Goal: Task Accomplishment & Management: Complete application form

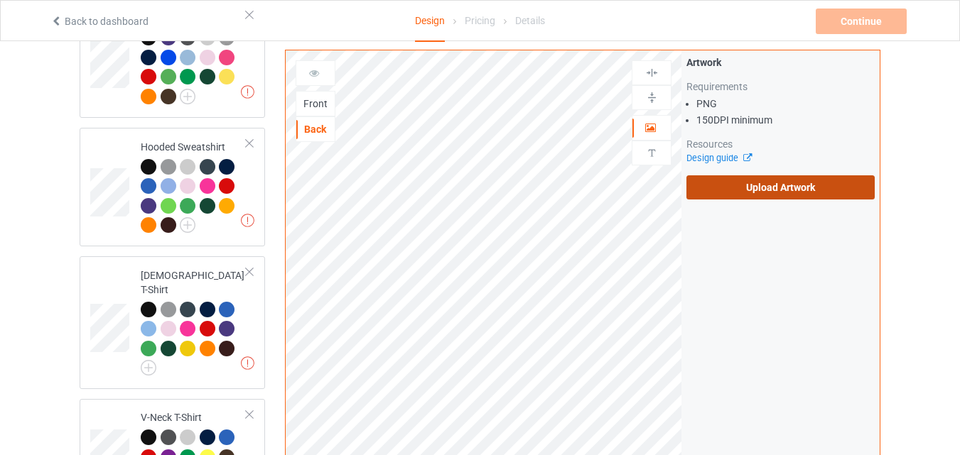
click at [765, 187] on label "Upload Artwork" at bounding box center [780, 187] width 188 height 24
click at [0, 0] on input "Upload Artwork" at bounding box center [0, 0] width 0 height 0
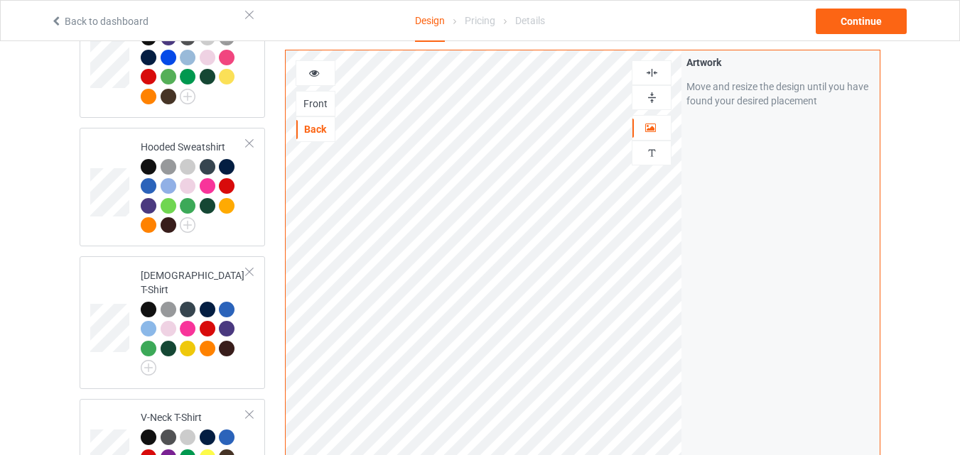
click at [319, 106] on div "Front" at bounding box center [315, 104] width 38 height 14
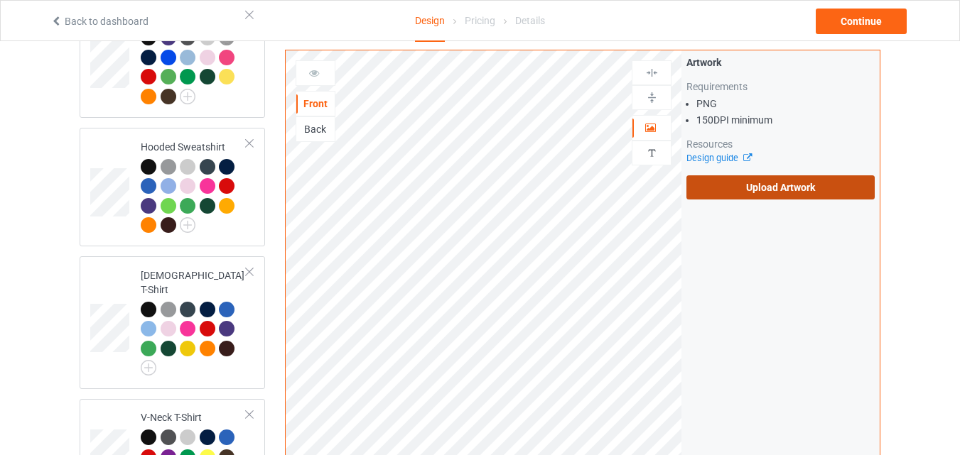
click at [753, 194] on label "Upload Artwork" at bounding box center [780, 187] width 188 height 24
click at [0, 0] on input "Upload Artwork" at bounding box center [0, 0] width 0 height 0
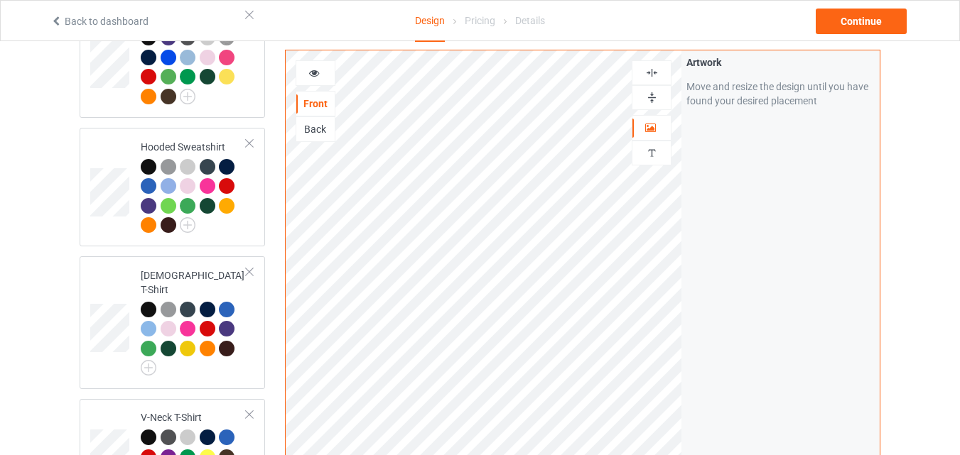
click at [323, 126] on div "Back" at bounding box center [315, 129] width 38 height 14
click at [857, 31] on div "Continue" at bounding box center [861, 22] width 91 height 26
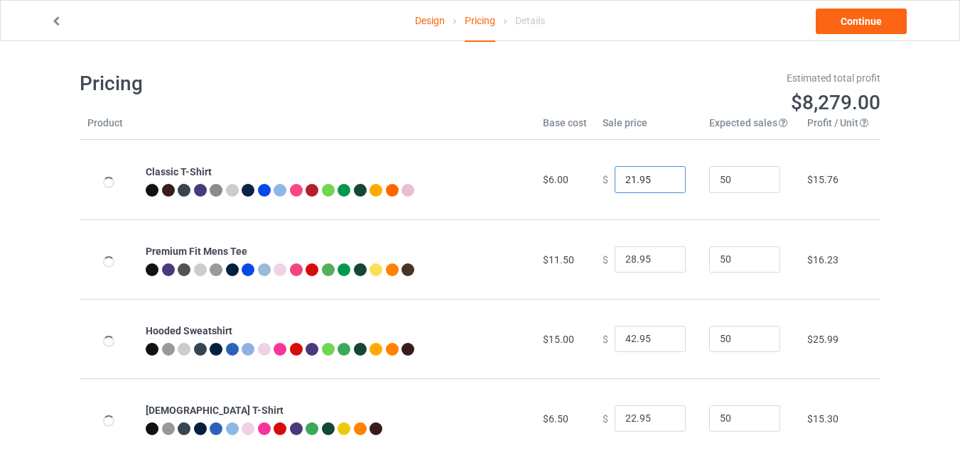
type input "26.95"
type input "32.95"
type input "46.95"
type input "26.95"
type input "30.95"
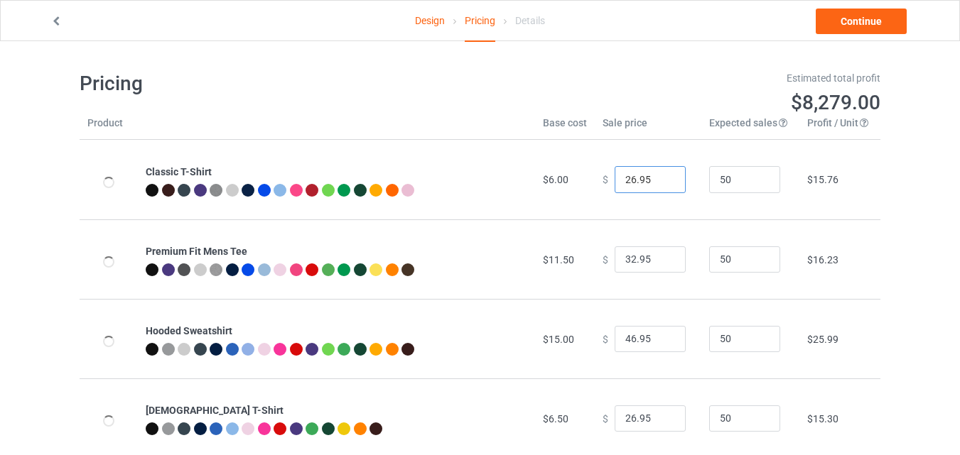
type input "28.95"
type input "39.95"
type input "31.95"
type input "39.95"
click at [664, 183] on input "26.95" at bounding box center [650, 179] width 71 height 27
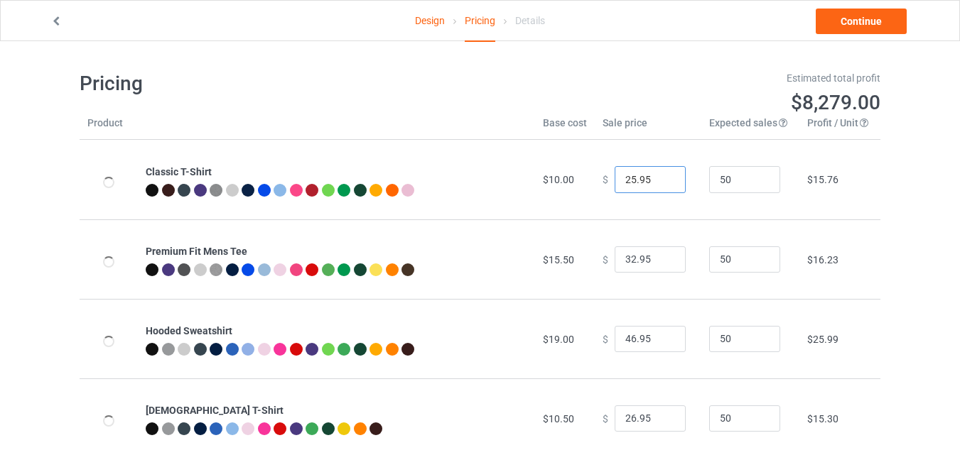
click at [664, 183] on input "25.95" at bounding box center [650, 179] width 71 height 27
click at [664, 183] on input "24.95" at bounding box center [650, 179] width 71 height 27
click at [664, 183] on input "23.95" at bounding box center [650, 179] width 71 height 27
click at [664, 183] on input "22.95" at bounding box center [650, 179] width 71 height 27
click at [664, 183] on input "21.95" at bounding box center [650, 179] width 71 height 27
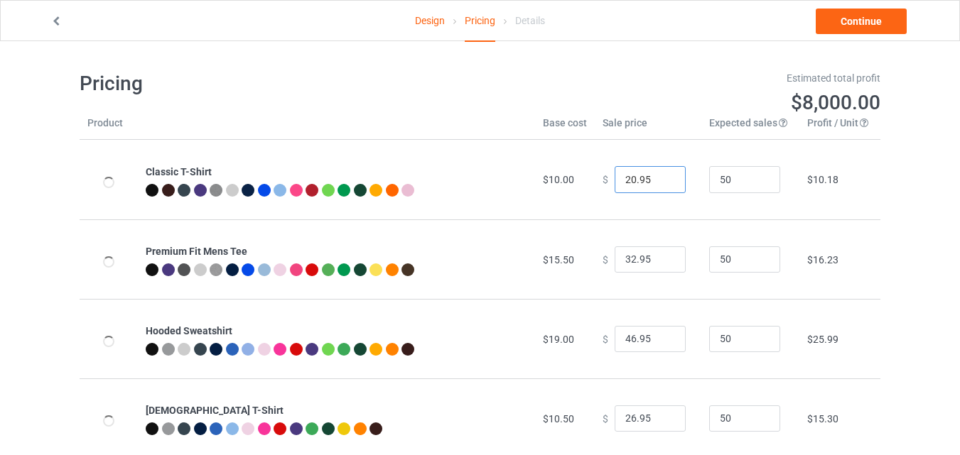
click at [664, 183] on input "20.95" at bounding box center [650, 179] width 71 height 27
click at [664, 183] on input "19.95" at bounding box center [650, 179] width 71 height 27
click at [664, 183] on input "18.95" at bounding box center [650, 179] width 71 height 27
click at [664, 183] on input "17.95" at bounding box center [650, 179] width 71 height 27
click at [664, 183] on input "16.95" at bounding box center [650, 179] width 71 height 27
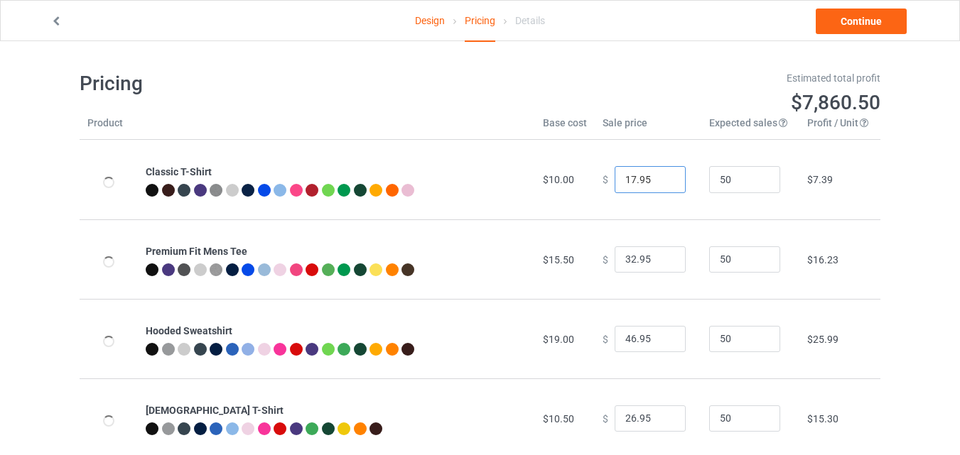
type input "17.95"
click at [663, 178] on input "17.95" at bounding box center [650, 179] width 71 height 27
click at [441, 28] on link "Design" at bounding box center [430, 21] width 30 height 40
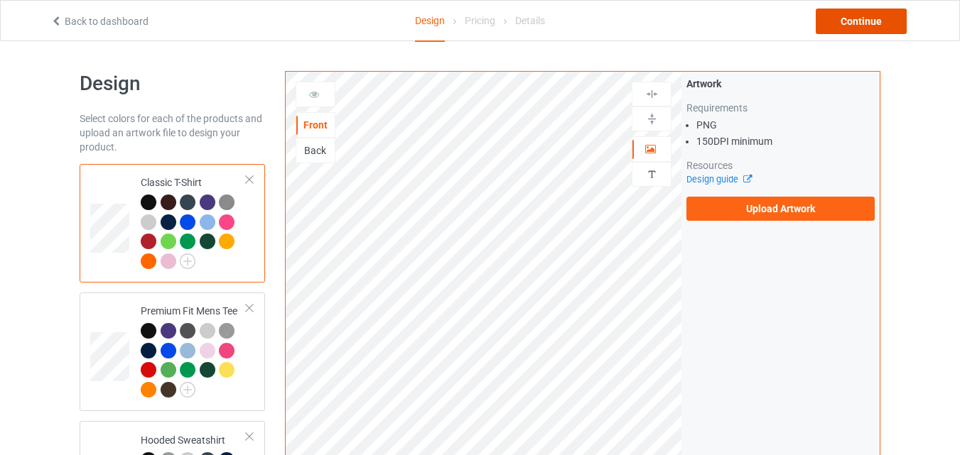
click at [864, 17] on div "Continue" at bounding box center [861, 22] width 91 height 26
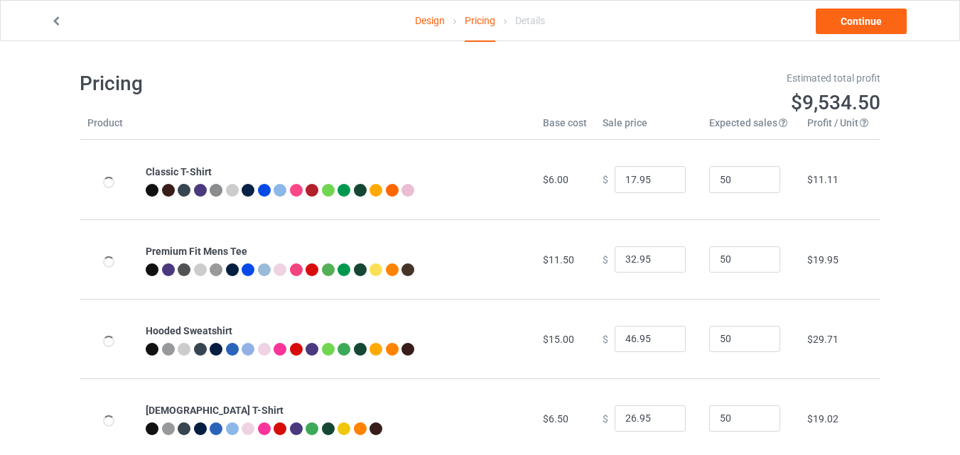
click at [428, 28] on link "Design" at bounding box center [430, 21] width 30 height 40
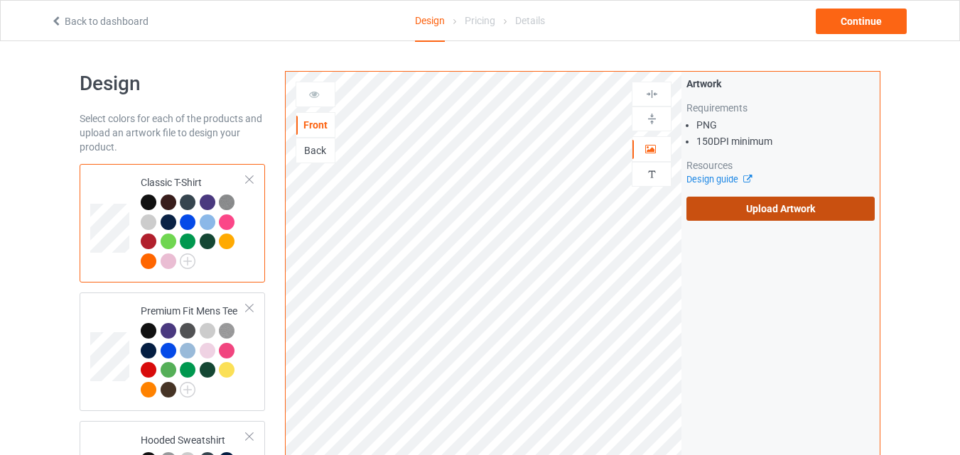
click at [779, 219] on label "Upload Artwork" at bounding box center [780, 209] width 188 height 24
click at [0, 0] on input "Upload Artwork" at bounding box center [0, 0] width 0 height 0
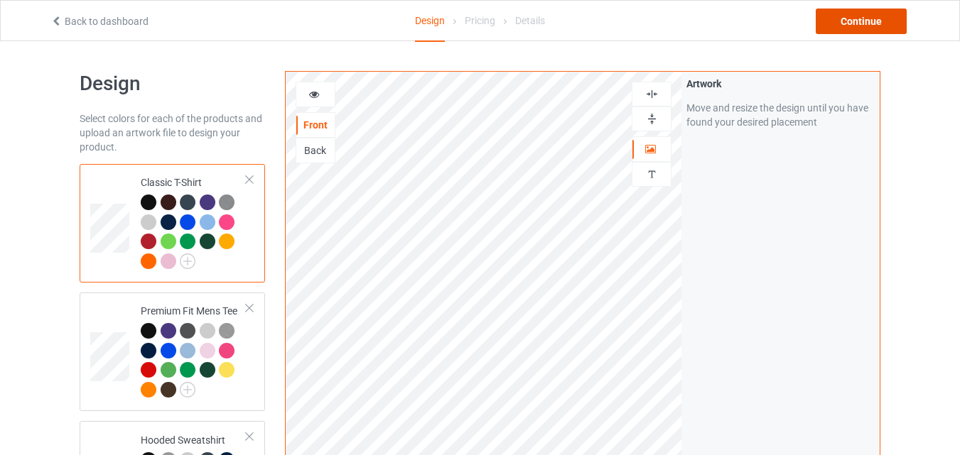
click at [866, 27] on div "Continue" at bounding box center [861, 22] width 91 height 26
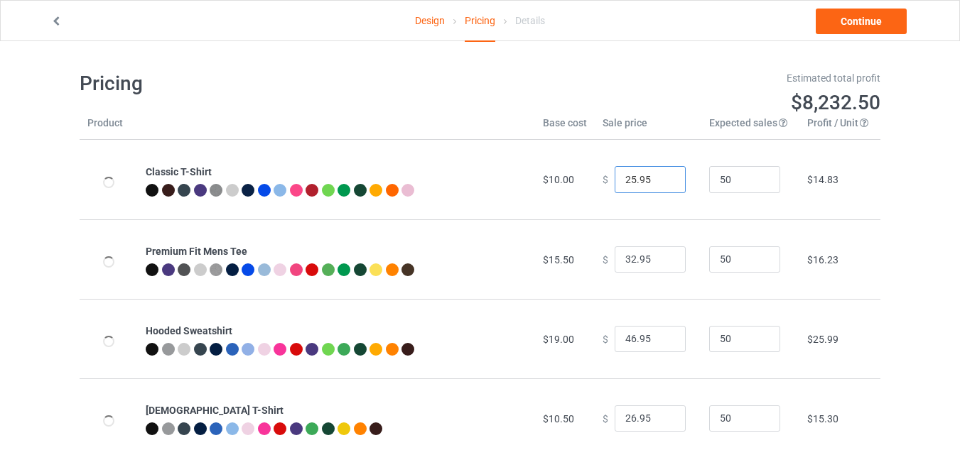
click at [663, 186] on input "25.95" at bounding box center [650, 179] width 71 height 27
click at [663, 186] on input "16.95" at bounding box center [650, 179] width 71 height 27
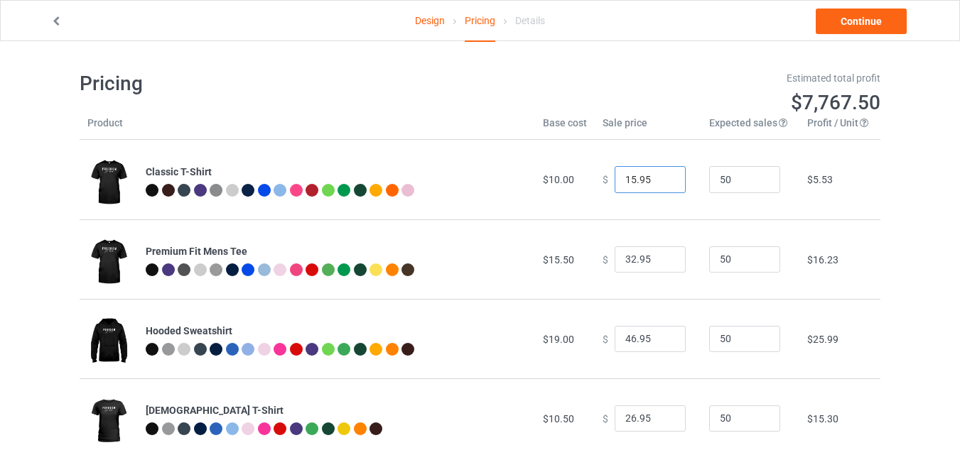
type input "15.95"
click at [659, 185] on input "15.95" at bounding box center [650, 179] width 71 height 27
click at [427, 20] on link "Design" at bounding box center [430, 21] width 30 height 40
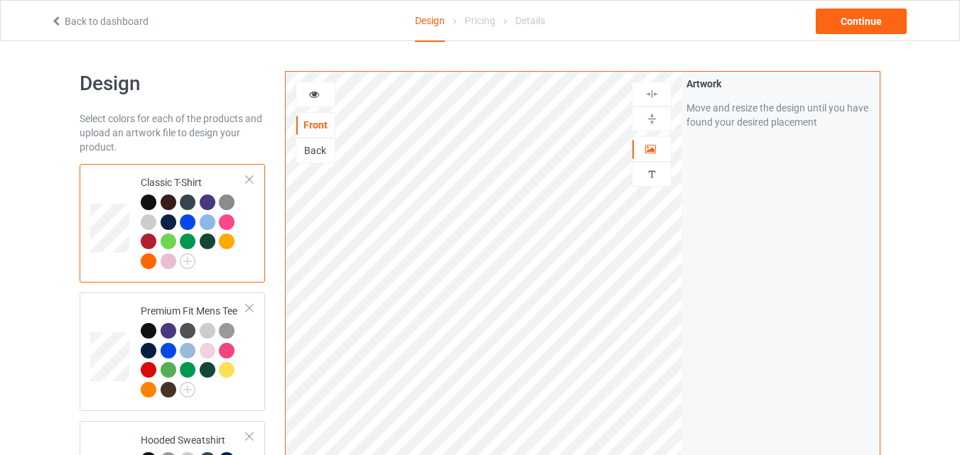
click at [315, 156] on div "Back" at bounding box center [315, 151] width 38 height 14
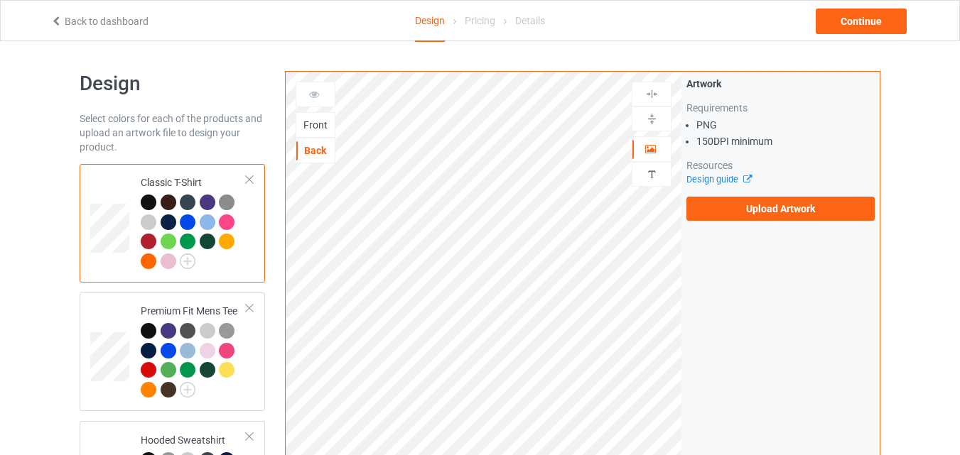
click at [327, 128] on div "Front" at bounding box center [315, 125] width 38 height 14
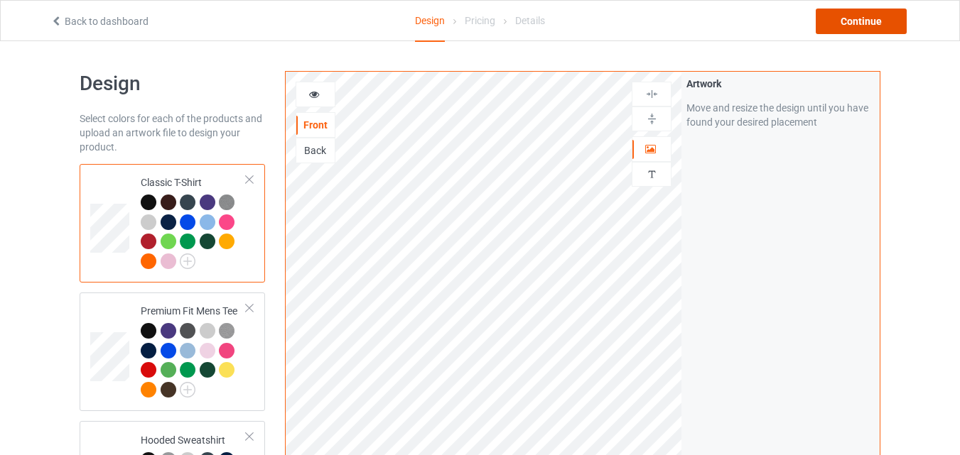
click at [882, 26] on div "Continue" at bounding box center [861, 22] width 91 height 26
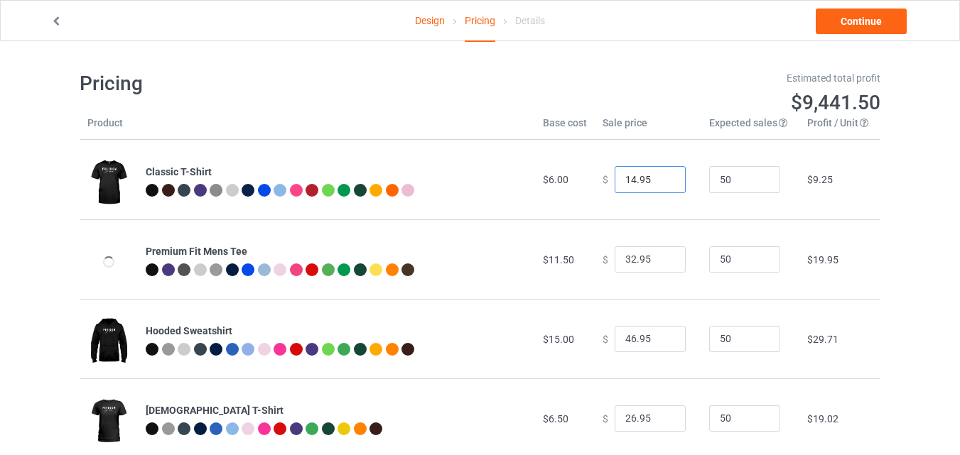
click at [661, 183] on input "14.95" at bounding box center [650, 179] width 71 height 27
click at [661, 183] on input "8.95" at bounding box center [650, 179] width 71 height 27
click at [661, 175] on input "9.95" at bounding box center [650, 179] width 71 height 27
click at [661, 175] on input "10.95" at bounding box center [650, 179] width 71 height 27
click at [661, 175] on input "11.95" at bounding box center [650, 179] width 71 height 27
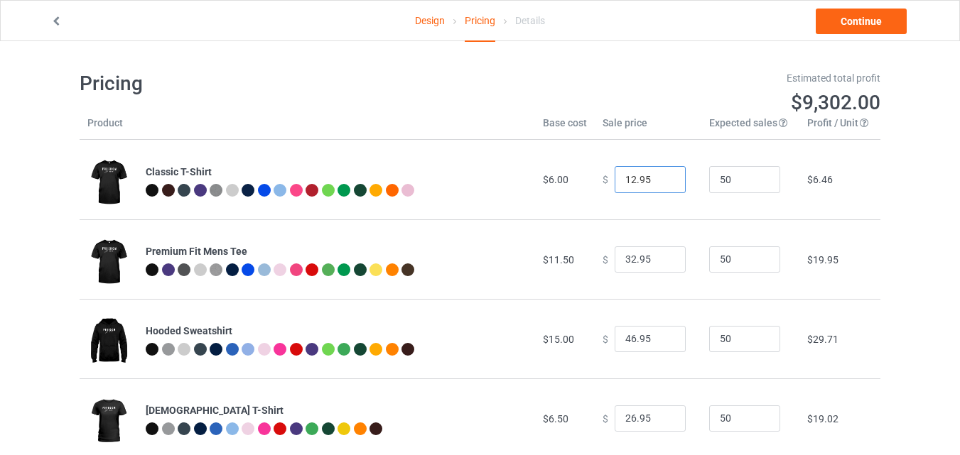
click at [661, 175] on input "12.95" at bounding box center [650, 179] width 71 height 27
click at [637, 178] on input "12.95" at bounding box center [650, 179] width 71 height 27
type input "12.50"
click at [661, 261] on input "31.95" at bounding box center [650, 260] width 71 height 27
click at [661, 261] on input "30.95" at bounding box center [650, 260] width 71 height 27
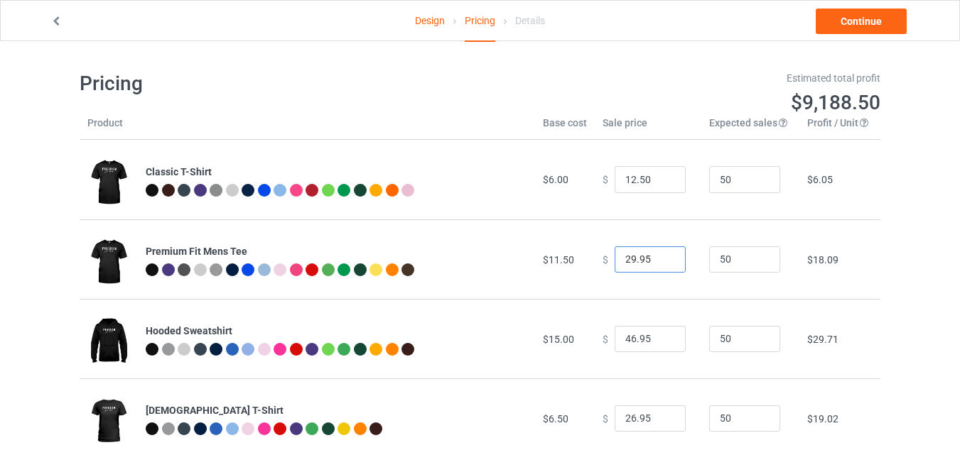
click at [661, 261] on input "29.95" at bounding box center [650, 260] width 71 height 27
click at [661, 261] on input "28.95" at bounding box center [650, 260] width 71 height 27
click at [661, 261] on input "27.95" at bounding box center [650, 260] width 71 height 27
click at [661, 261] on input "26.95" at bounding box center [650, 260] width 71 height 27
click at [661, 261] on input "25.95" at bounding box center [650, 260] width 71 height 27
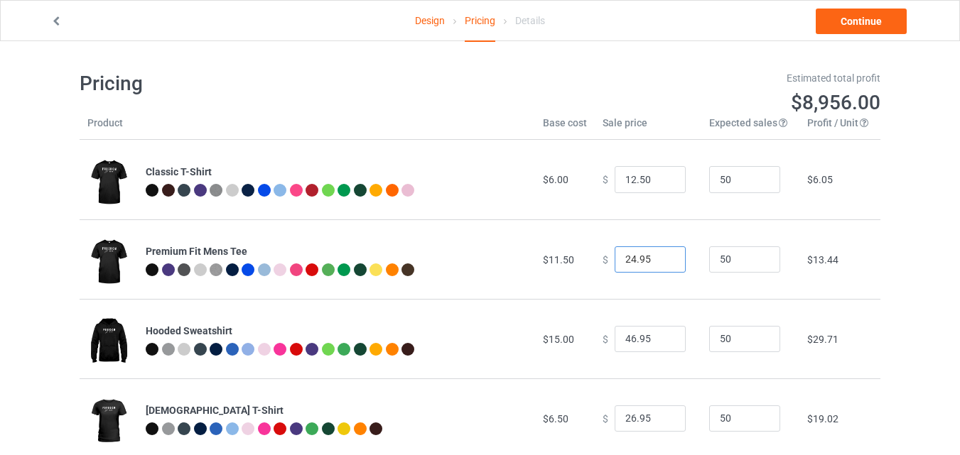
click at [661, 261] on input "24.95" at bounding box center [650, 260] width 71 height 27
click at [661, 261] on input "23.95" at bounding box center [650, 260] width 71 height 27
click at [661, 261] on input "22.95" at bounding box center [650, 260] width 71 height 27
click at [661, 261] on input "21.95" at bounding box center [650, 260] width 71 height 27
click at [661, 261] on input "20.95" at bounding box center [650, 260] width 71 height 27
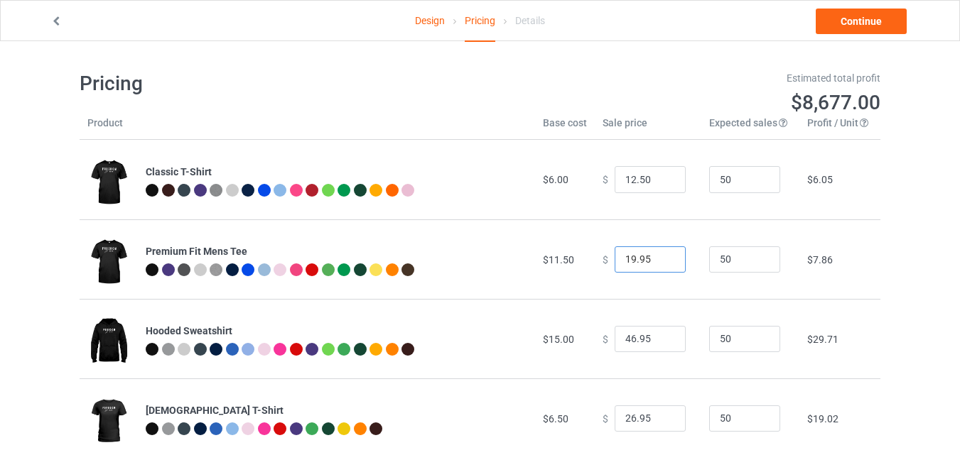
click at [661, 261] on input "19.95" at bounding box center [650, 260] width 71 height 27
type input "18.95"
click at [661, 261] on input "18.95" at bounding box center [650, 260] width 71 height 27
click at [661, 343] on input "45.95" at bounding box center [650, 339] width 71 height 27
click at [661, 343] on input "44.95" at bounding box center [650, 339] width 71 height 27
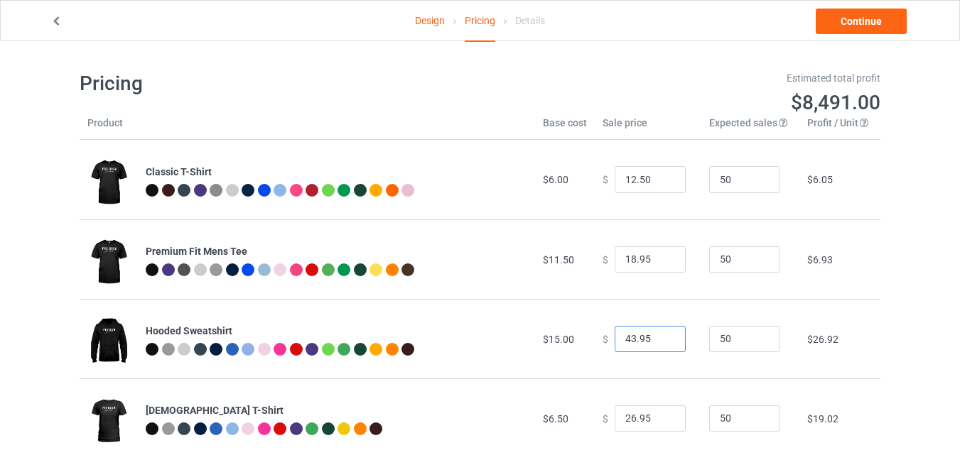
click at [661, 343] on input "43.95" at bounding box center [650, 339] width 71 height 27
click at [661, 343] on input "42.95" at bounding box center [650, 339] width 71 height 27
click at [661, 343] on input "41.95" at bounding box center [650, 339] width 71 height 27
click at [661, 343] on input "40.95" at bounding box center [650, 339] width 71 height 27
click at [661, 343] on input "39.95" at bounding box center [650, 339] width 71 height 27
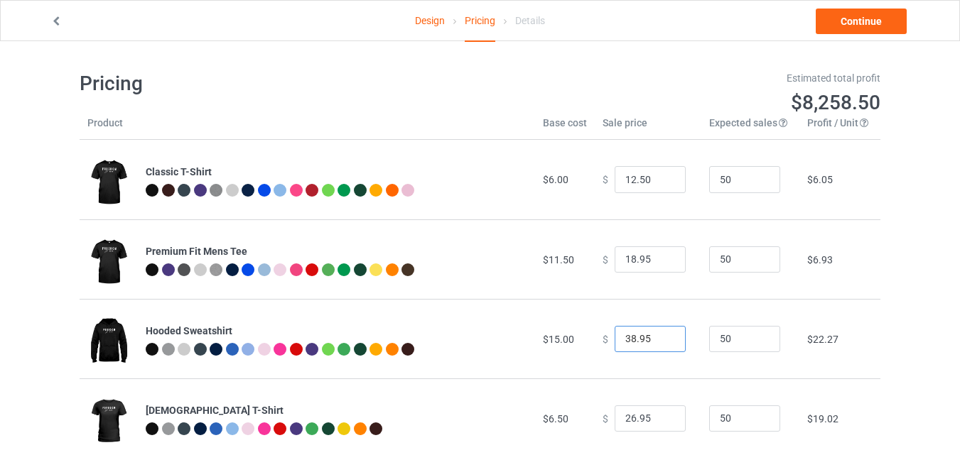
click at [661, 343] on input "38.95" at bounding box center [650, 339] width 71 height 27
click at [661, 343] on input "37.95" at bounding box center [650, 339] width 71 height 27
click at [661, 343] on input "36.95" at bounding box center [650, 339] width 71 height 27
click at [661, 343] on input "35.95" at bounding box center [650, 339] width 71 height 27
click at [661, 343] on input "34.95" at bounding box center [650, 339] width 71 height 27
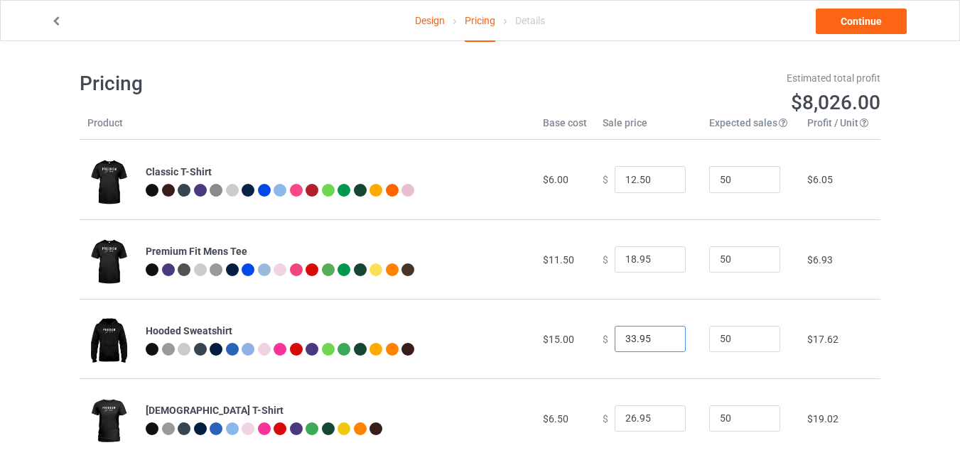
click at [661, 343] on input "33.95" at bounding box center [650, 339] width 71 height 27
click at [661, 343] on input "32.95" at bounding box center [650, 339] width 71 height 27
click at [661, 343] on input "31.95" at bounding box center [650, 339] width 71 height 27
click at [661, 343] on input "30.95" at bounding box center [650, 339] width 71 height 27
click at [661, 343] on input "29.95" at bounding box center [650, 339] width 71 height 27
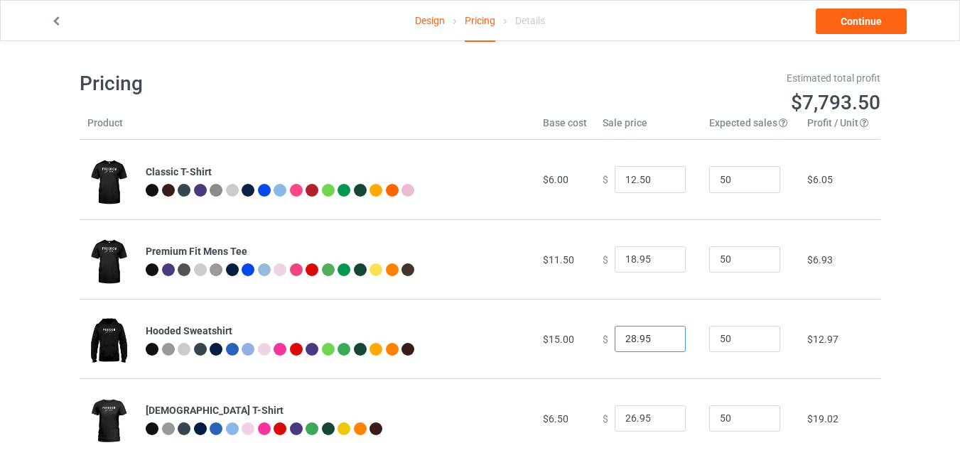
click at [661, 343] on input "28.95" at bounding box center [650, 339] width 71 height 27
click at [661, 343] on input "27.95" at bounding box center [650, 339] width 71 height 27
click at [661, 343] on input "26.95" at bounding box center [650, 339] width 71 height 27
click at [661, 343] on input "25.95" at bounding box center [650, 339] width 71 height 27
click at [661, 343] on input "24.95" at bounding box center [650, 339] width 71 height 27
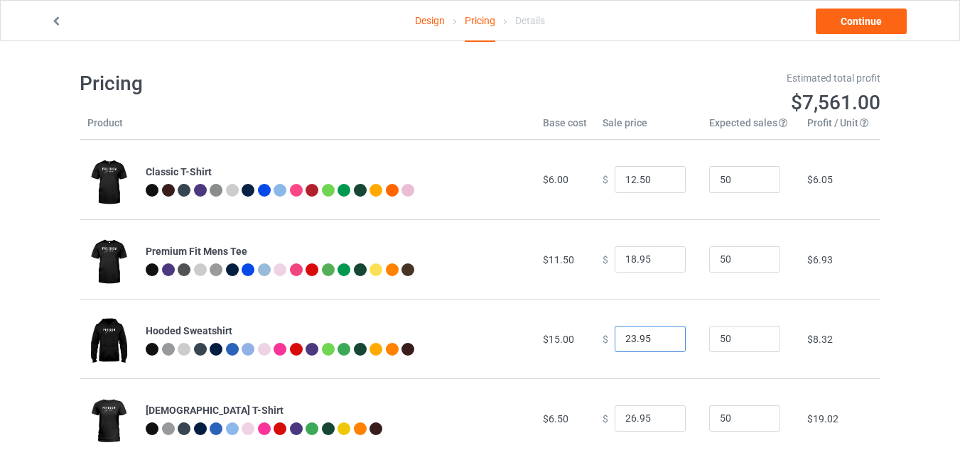
click at [661, 343] on input "23.95" at bounding box center [650, 339] width 71 height 27
type input "22.95"
click at [661, 343] on input "22.95" at bounding box center [650, 339] width 71 height 27
click at [661, 421] on input "25.95" at bounding box center [650, 419] width 71 height 27
click at [661, 421] on input "24.95" at bounding box center [650, 419] width 71 height 27
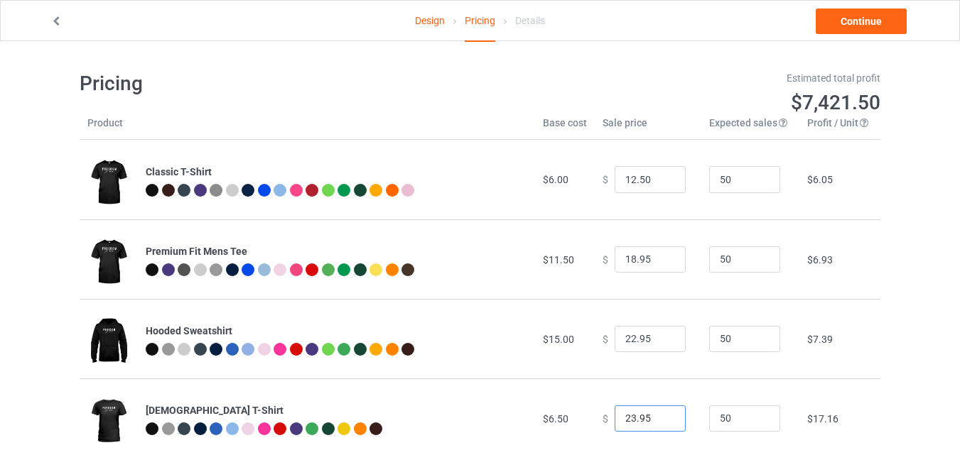
click at [661, 421] on input "23.95" at bounding box center [650, 419] width 71 height 27
click at [661, 421] on input "22.95" at bounding box center [650, 419] width 71 height 27
click at [661, 421] on input "21.95" at bounding box center [650, 419] width 71 height 27
click at [661, 421] on input "20.95" at bounding box center [650, 419] width 71 height 27
click at [661, 421] on input "19.95" at bounding box center [650, 419] width 71 height 27
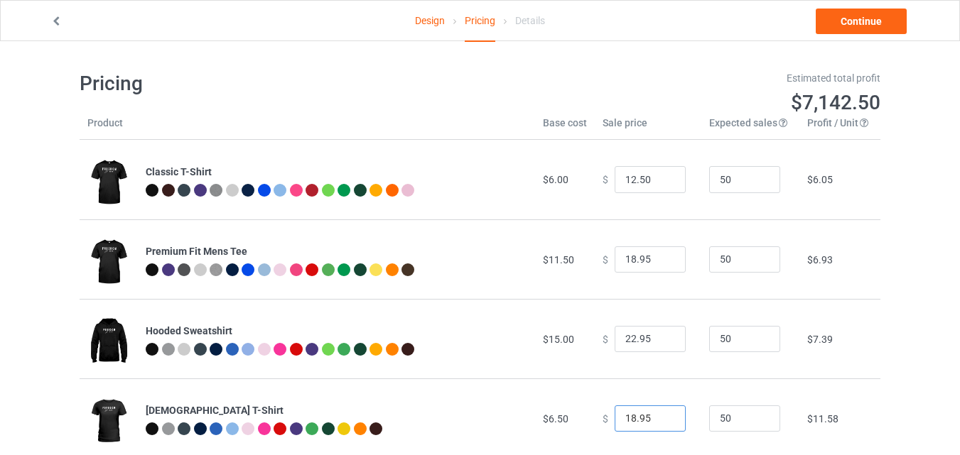
click at [661, 421] on input "18.95" at bounding box center [650, 419] width 71 height 27
click at [661, 421] on input "17.95" at bounding box center [650, 419] width 71 height 27
click at [661, 421] on input "16.95" at bounding box center [650, 419] width 71 height 27
click at [661, 421] on input "15.95" at bounding box center [650, 419] width 71 height 27
type input "14.95"
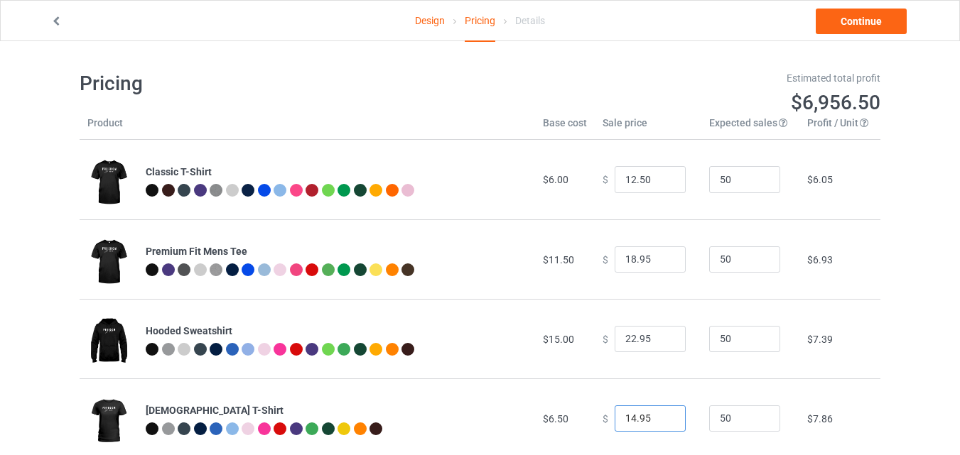
click at [661, 421] on input "14.95" at bounding box center [650, 419] width 71 height 27
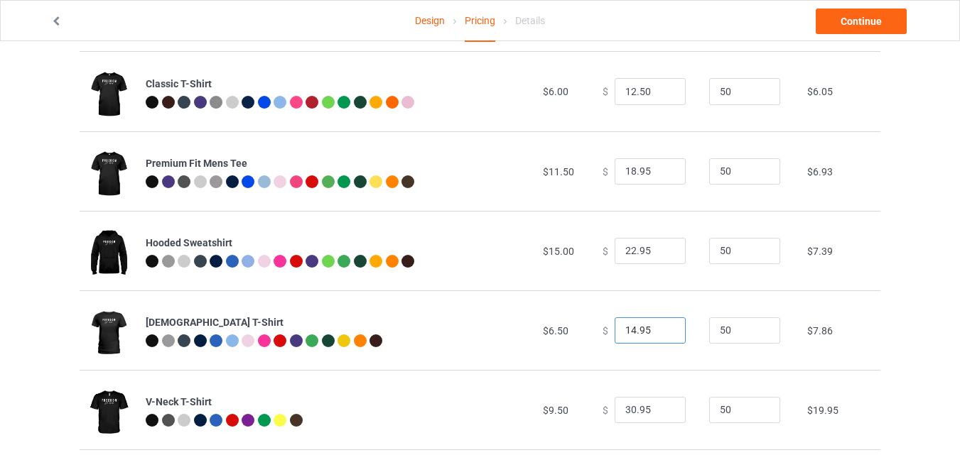
scroll to position [85, 0]
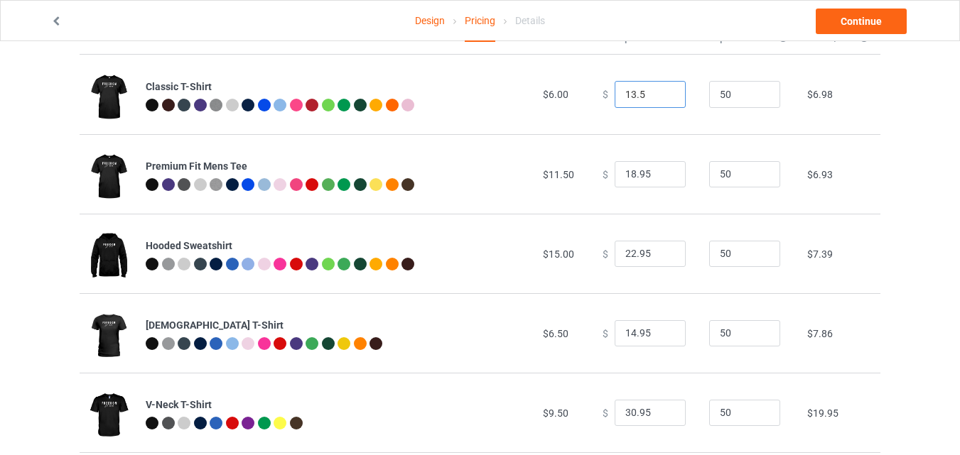
click at [660, 92] on input "13.5" at bounding box center [650, 94] width 71 height 27
click at [645, 92] on input "13.5" at bounding box center [650, 94] width 71 height 27
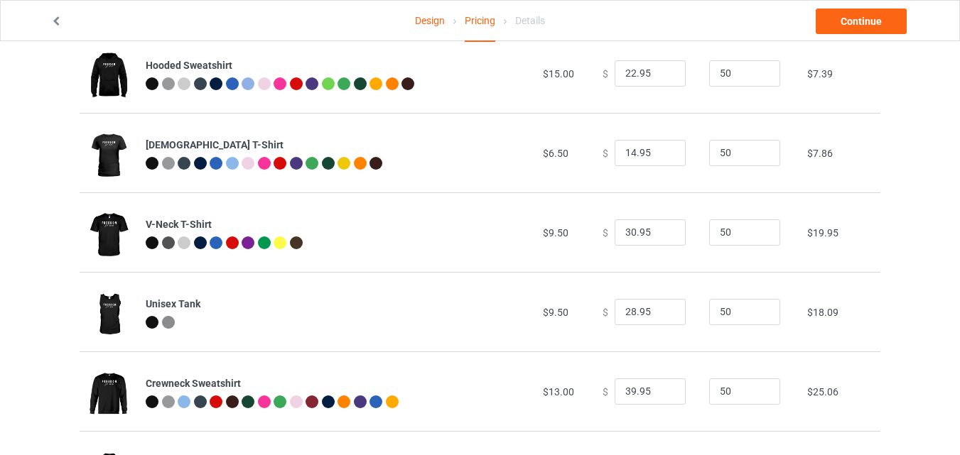
scroll to position [271, 0]
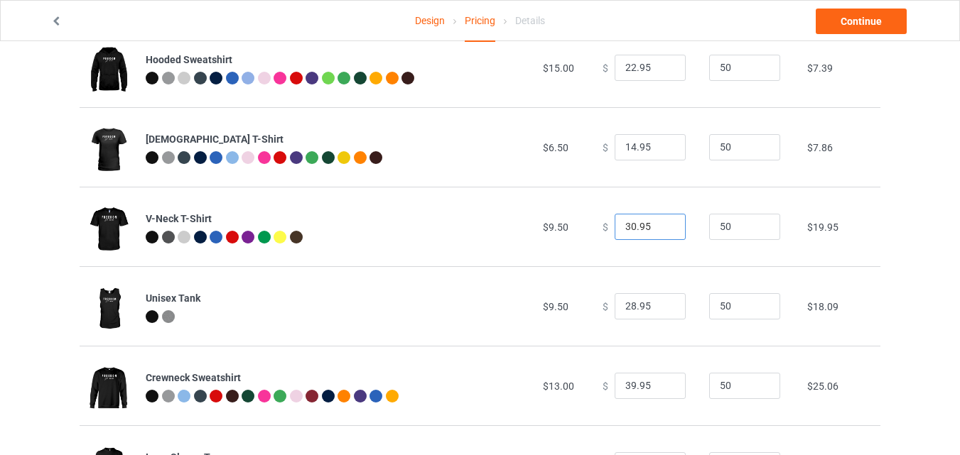
type input "13.00"
click at [660, 232] on input "29.95" at bounding box center [650, 227] width 71 height 27
click at [660, 232] on input "28.95" at bounding box center [650, 227] width 71 height 27
click at [660, 232] on input "21.95" at bounding box center [650, 227] width 71 height 27
click at [660, 232] on input "20.95" at bounding box center [650, 227] width 71 height 27
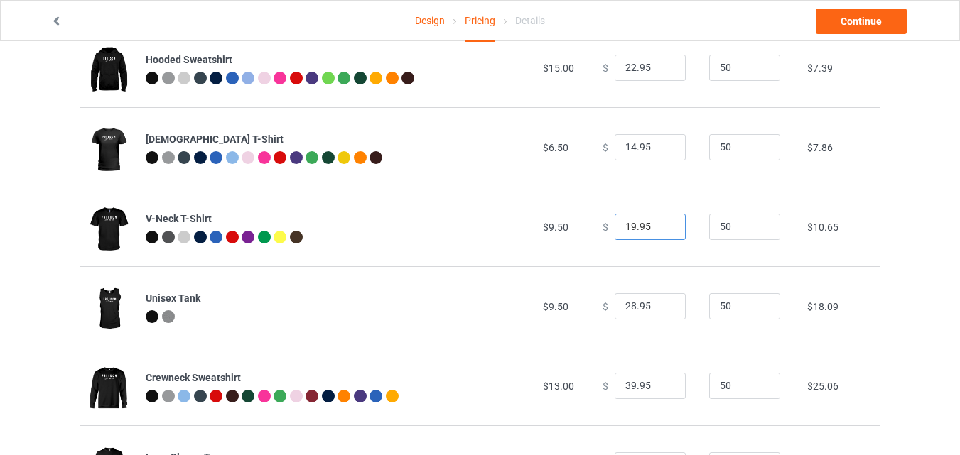
click at [660, 232] on input "19.95" at bounding box center [650, 227] width 71 height 27
click at [660, 232] on input "18.95" at bounding box center [650, 227] width 71 height 27
type input "17.95"
click at [660, 232] on input "17.95" at bounding box center [650, 227] width 71 height 27
click at [660, 309] on input "27.95" at bounding box center [650, 306] width 71 height 27
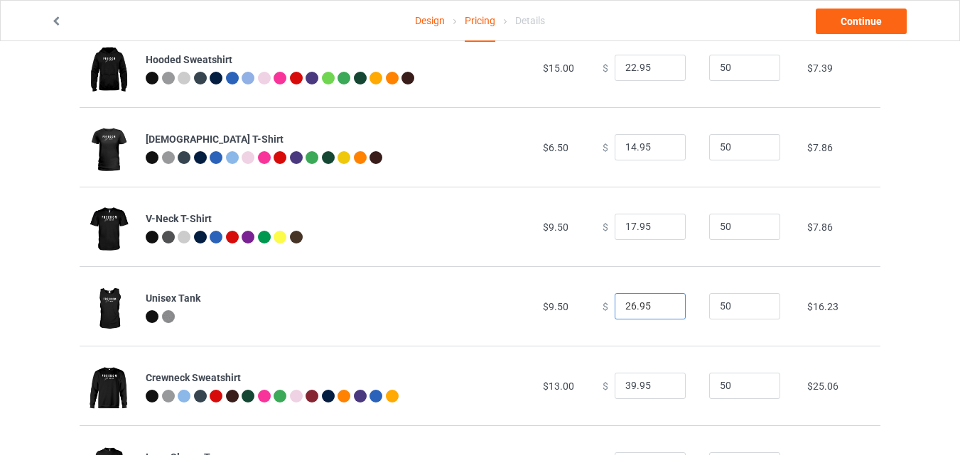
click at [660, 309] on input "26.95" at bounding box center [650, 306] width 71 height 27
click at [660, 309] on input "19.95" at bounding box center [650, 306] width 71 height 27
click at [660, 309] on input "18.95" at bounding box center [650, 306] width 71 height 27
click at [660, 309] on input "17.95" at bounding box center [650, 306] width 71 height 27
type input "16.95"
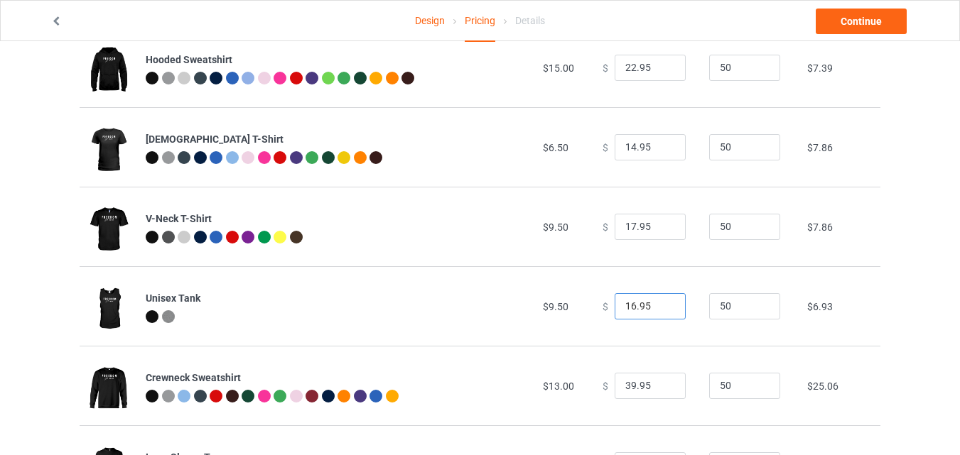
click at [660, 309] on input "16.95" at bounding box center [650, 306] width 71 height 27
click at [661, 389] on input "38.95" at bounding box center [650, 386] width 71 height 27
click at [661, 389] on input "37.95" at bounding box center [650, 386] width 71 height 27
click at [661, 389] on input "36.95" at bounding box center [650, 386] width 71 height 27
click at [661, 389] on input "35.95" at bounding box center [650, 386] width 71 height 27
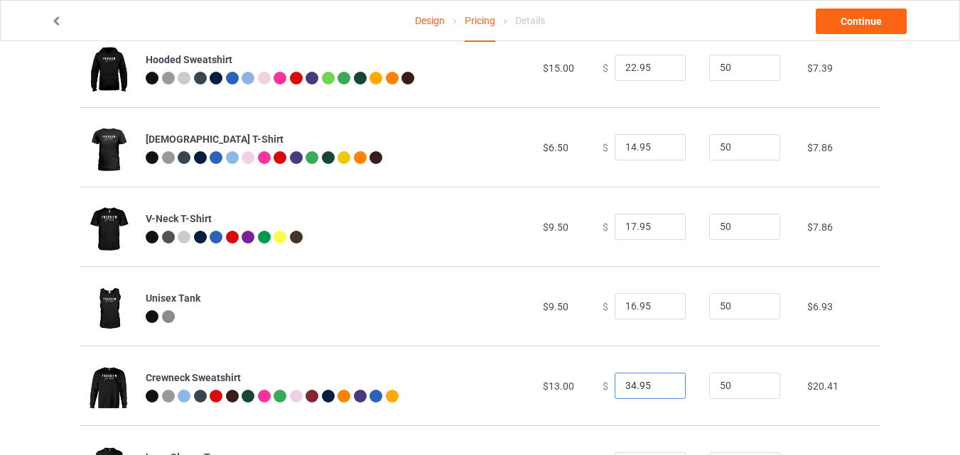
click at [661, 389] on input "34.95" at bounding box center [650, 386] width 71 height 27
click at [661, 389] on input "33.95" at bounding box center [650, 386] width 71 height 27
click at [661, 389] on input "32.95" at bounding box center [650, 386] width 71 height 27
click at [661, 389] on input "31.95" at bounding box center [650, 386] width 71 height 27
click at [661, 389] on input "30.95" at bounding box center [650, 386] width 71 height 27
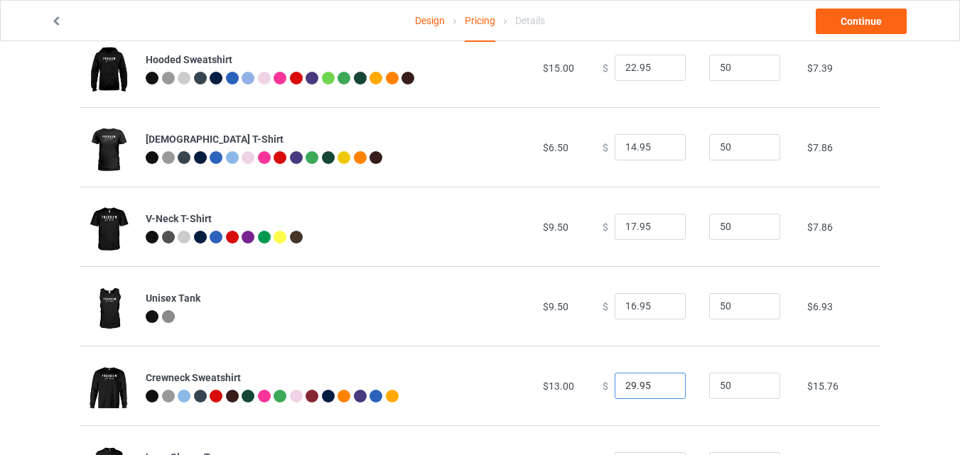
click at [661, 389] on input "29.95" at bounding box center [650, 386] width 71 height 27
click at [661, 389] on input "28.95" at bounding box center [650, 386] width 71 height 27
click at [661, 389] on input "27.95" at bounding box center [650, 386] width 71 height 27
click at [661, 389] on input "26.95" at bounding box center [650, 386] width 71 height 27
click at [661, 389] on input "25.95" at bounding box center [650, 386] width 71 height 27
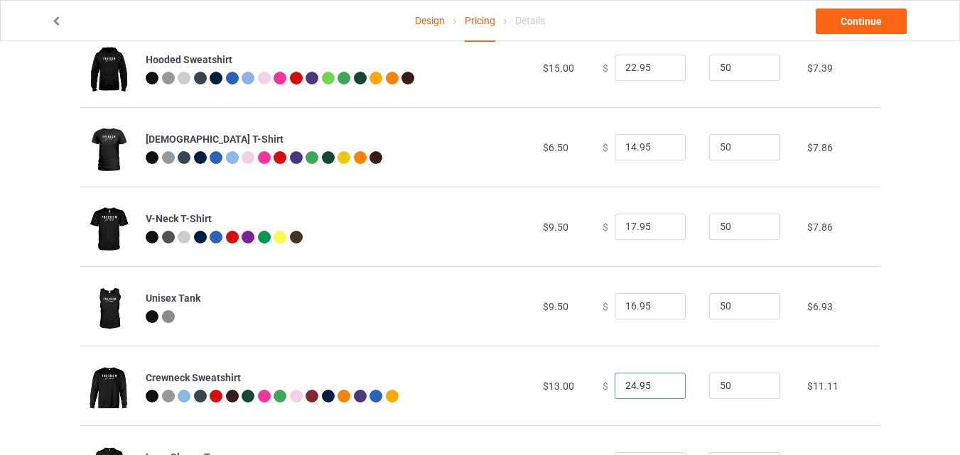
click at [661, 389] on input "24.95" at bounding box center [650, 386] width 71 height 27
click at [661, 389] on input "23.95" at bounding box center [650, 386] width 71 height 27
type input "22.95"
click at [661, 389] on input "22.95" at bounding box center [650, 386] width 71 height 27
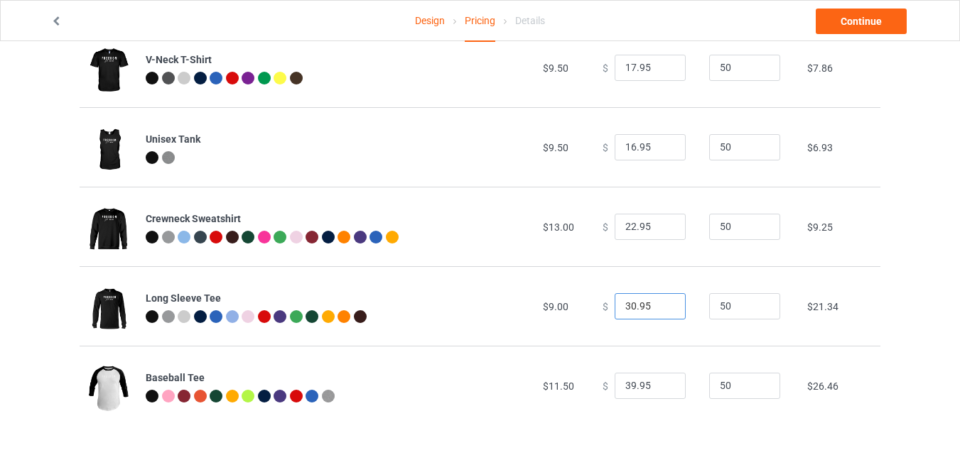
click at [660, 311] on input "30.95" at bounding box center [650, 306] width 71 height 27
click at [660, 311] on input "29.95" at bounding box center [650, 306] width 71 height 27
click at [660, 311] on input "28.95" at bounding box center [650, 306] width 71 height 27
click at [660, 311] on input "27.95" at bounding box center [650, 306] width 71 height 27
click at [660, 311] on input "26.95" at bounding box center [650, 306] width 71 height 27
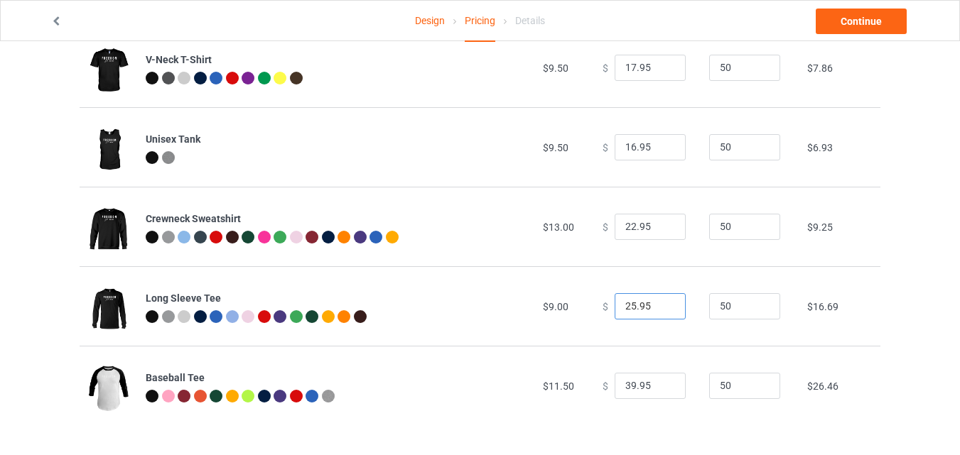
click at [660, 311] on input "25.95" at bounding box center [650, 306] width 71 height 27
click at [660, 311] on input "24.95" at bounding box center [650, 306] width 71 height 27
click at [660, 311] on input "23.95" at bounding box center [650, 306] width 71 height 27
click at [660, 311] on input "22.95" at bounding box center [650, 306] width 71 height 27
click at [660, 311] on input "21.95" at bounding box center [650, 306] width 71 height 27
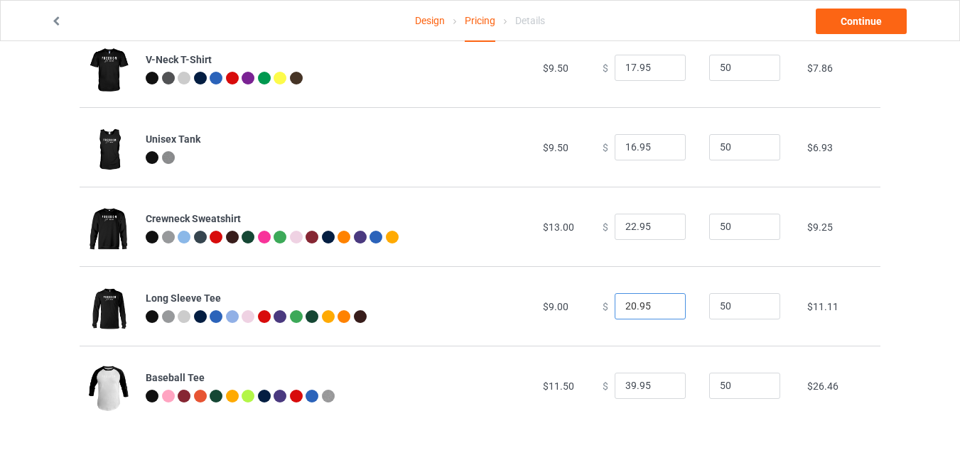
click at [660, 311] on input "20.95" at bounding box center [650, 306] width 71 height 27
click at [660, 311] on input "19.95" at bounding box center [650, 306] width 71 height 27
type input "18.95"
click at [660, 311] on input "18.95" at bounding box center [650, 306] width 71 height 27
click at [661, 391] on input "38.95" at bounding box center [650, 386] width 71 height 27
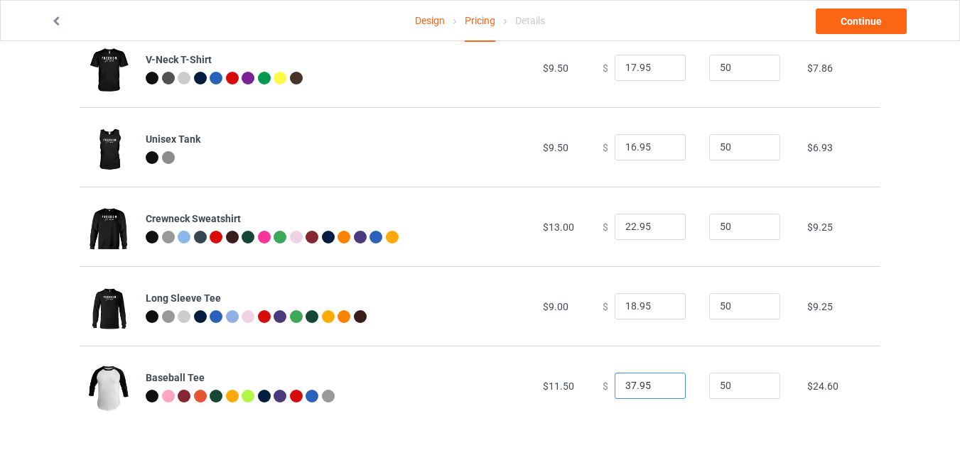
click at [661, 391] on input "37.95" at bounding box center [650, 386] width 71 height 27
click at [661, 391] on input "36.95" at bounding box center [650, 386] width 71 height 27
click at [661, 391] on input "35.95" at bounding box center [650, 386] width 71 height 27
click at [661, 391] on input "34.95" at bounding box center [650, 386] width 71 height 27
click at [661, 391] on input "33.95" at bounding box center [650, 386] width 71 height 27
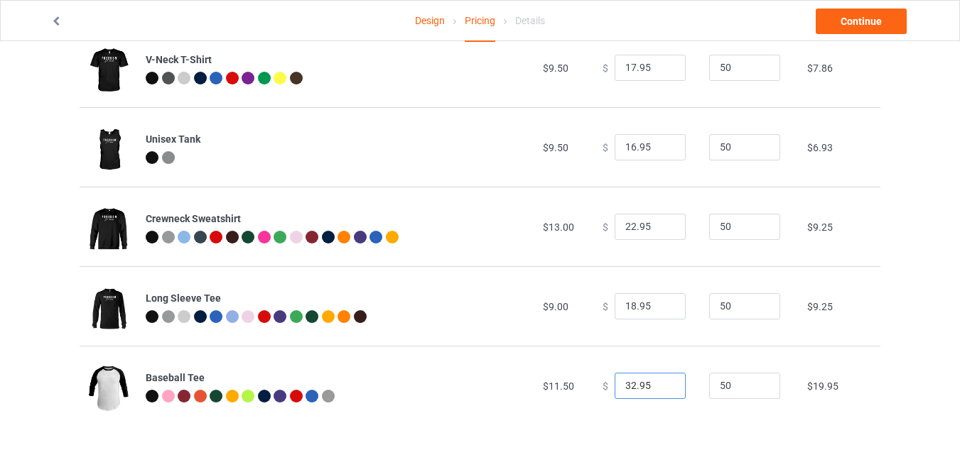
click at [661, 391] on input "32.95" at bounding box center [650, 386] width 71 height 27
click at [661, 391] on input "31.95" at bounding box center [650, 386] width 71 height 27
click at [661, 391] on input "30.95" at bounding box center [650, 386] width 71 height 27
click at [661, 391] on input "29.95" at bounding box center [650, 386] width 71 height 27
click at [661, 391] on input "28.95" at bounding box center [650, 386] width 71 height 27
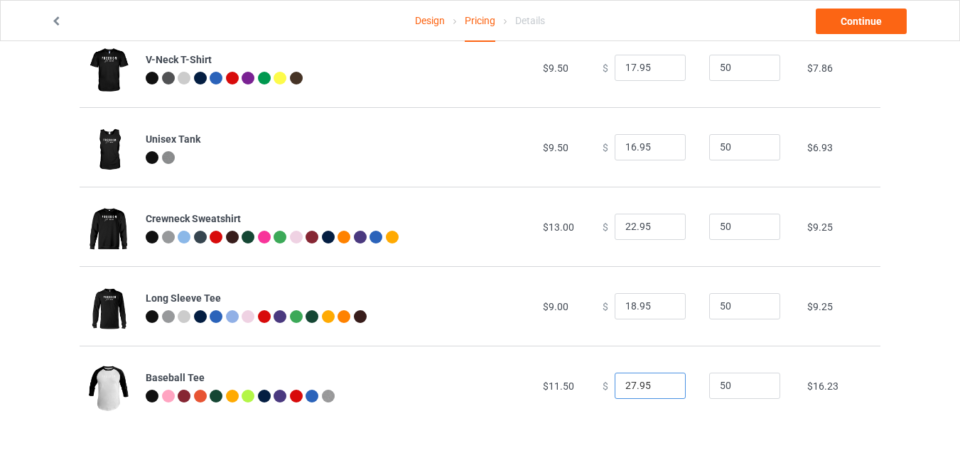
click at [661, 391] on input "27.95" at bounding box center [650, 386] width 71 height 27
click at [661, 391] on input "26.95" at bounding box center [650, 386] width 71 height 27
click at [661, 391] on input "25.95" at bounding box center [650, 386] width 71 height 27
click at [661, 391] on input "24.95" at bounding box center [650, 386] width 71 height 27
click at [661, 391] on input "23.95" at bounding box center [650, 386] width 71 height 27
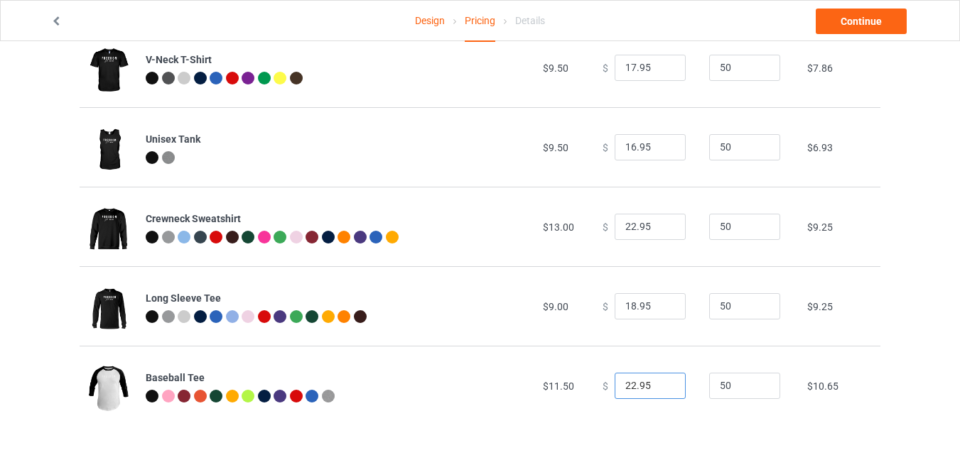
click at [661, 391] on input "22.95" at bounding box center [650, 386] width 71 height 27
click at [661, 391] on input "21.95" at bounding box center [650, 386] width 71 height 27
click at [661, 391] on input "20.95" at bounding box center [650, 386] width 71 height 27
type input "19.95"
click at [661, 391] on input "19.95" at bounding box center [650, 386] width 71 height 27
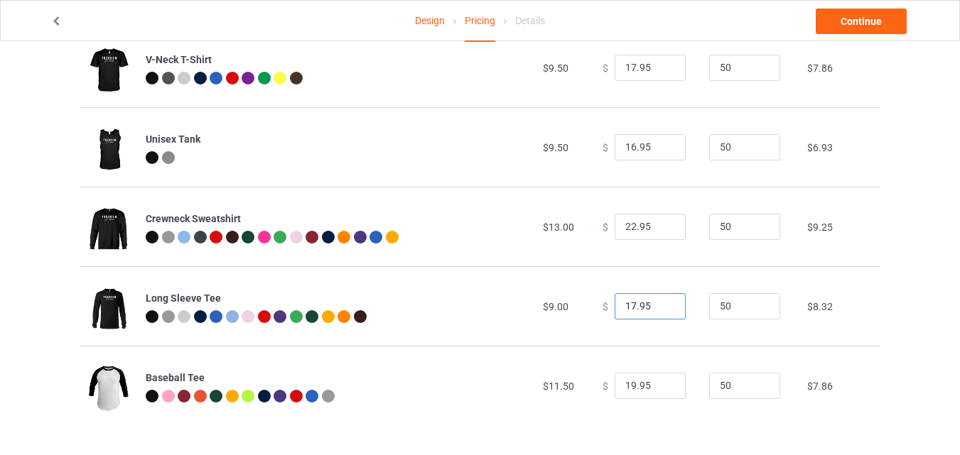
click at [664, 311] on input "17.95" at bounding box center [650, 306] width 71 height 27
type input "16.95"
click at [664, 311] on input "16.95" at bounding box center [650, 306] width 71 height 27
click at [663, 231] on input "21.95" at bounding box center [650, 227] width 71 height 27
type input "20.95"
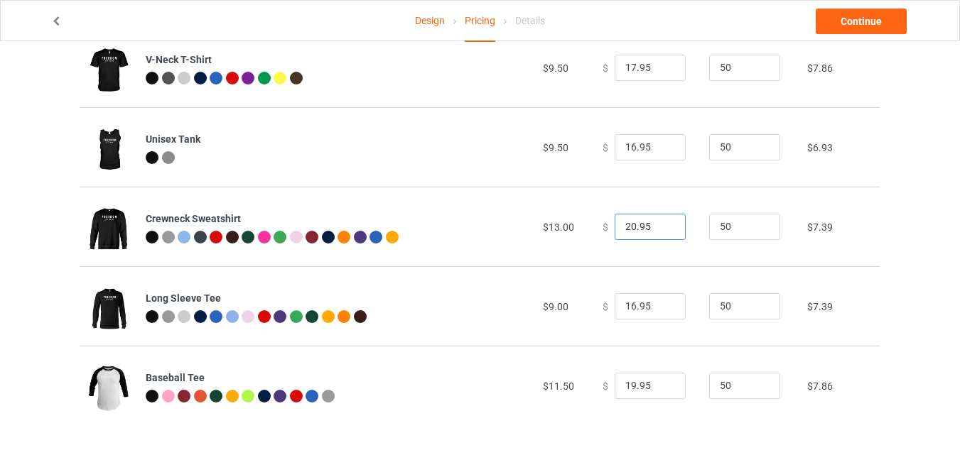
click at [663, 231] on input "20.95" at bounding box center [650, 227] width 71 height 27
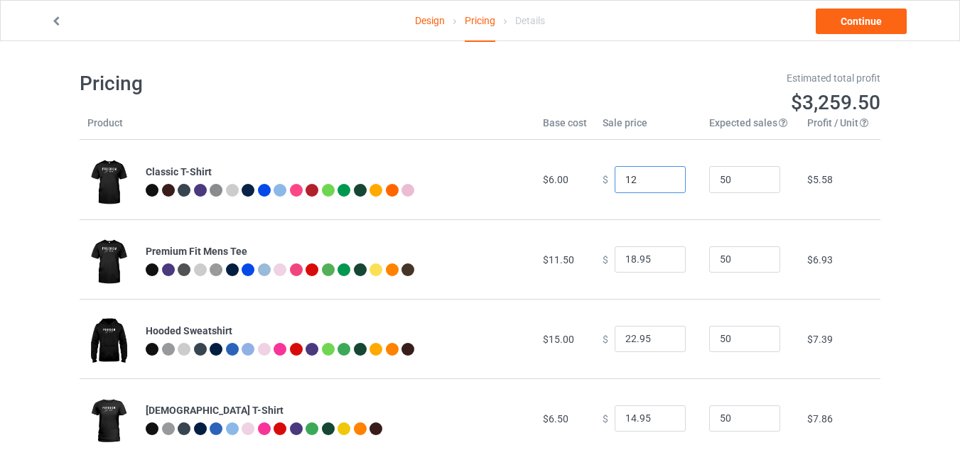
click at [661, 185] on input "12" at bounding box center [650, 179] width 71 height 27
type input "12.00"
click at [866, 20] on link "Continue" at bounding box center [861, 22] width 91 height 26
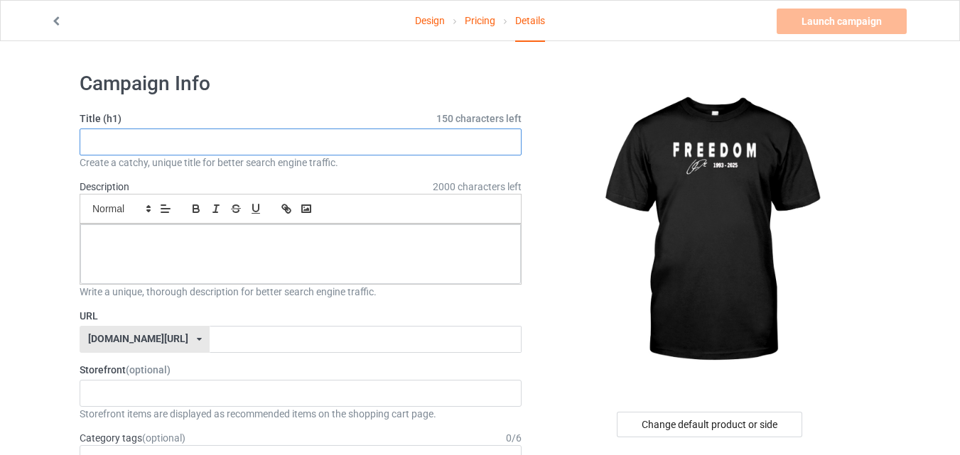
click at [184, 141] on input "text" at bounding box center [301, 142] width 442 height 27
click at [178, 138] on input "text" at bounding box center [301, 142] width 442 height 27
